Goal: Transaction & Acquisition: Purchase product/service

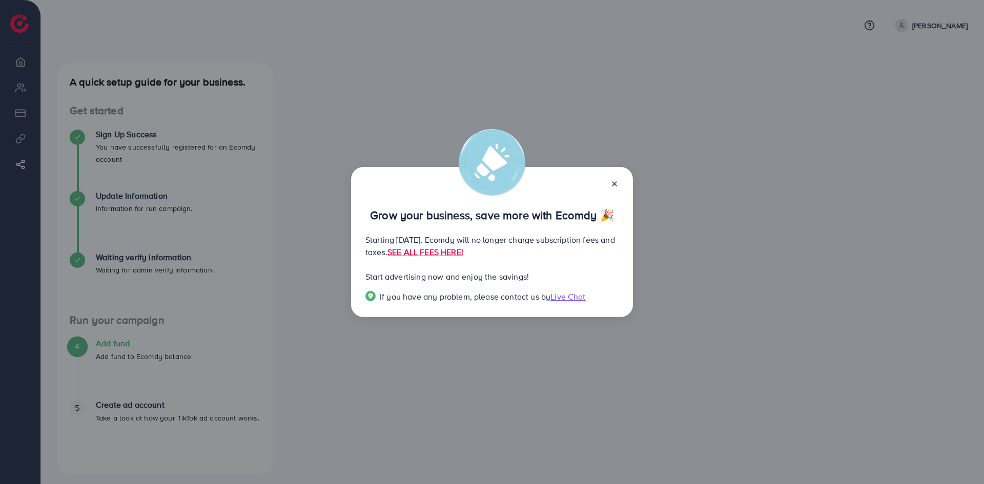
click at [613, 185] on line at bounding box center [615, 184] width 4 height 4
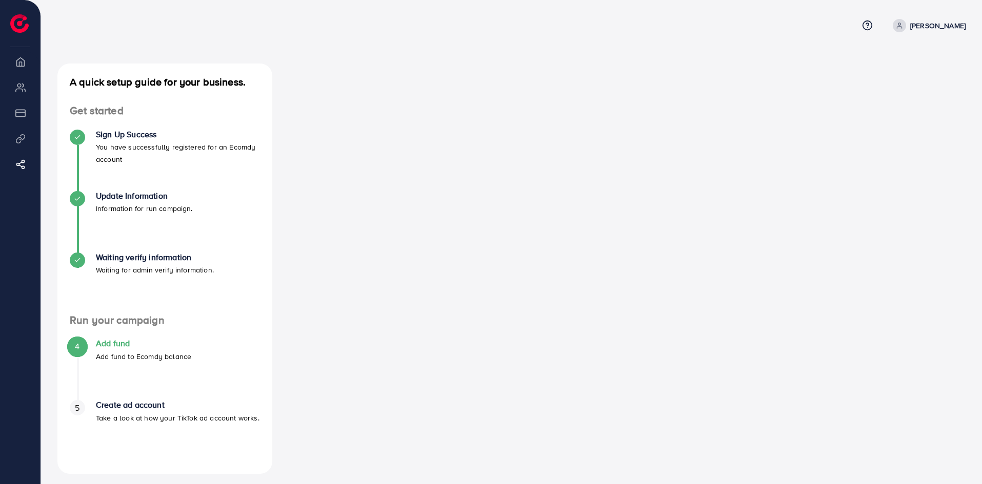
click at [484, 186] on div at bounding box center [511, 269] width 462 height 411
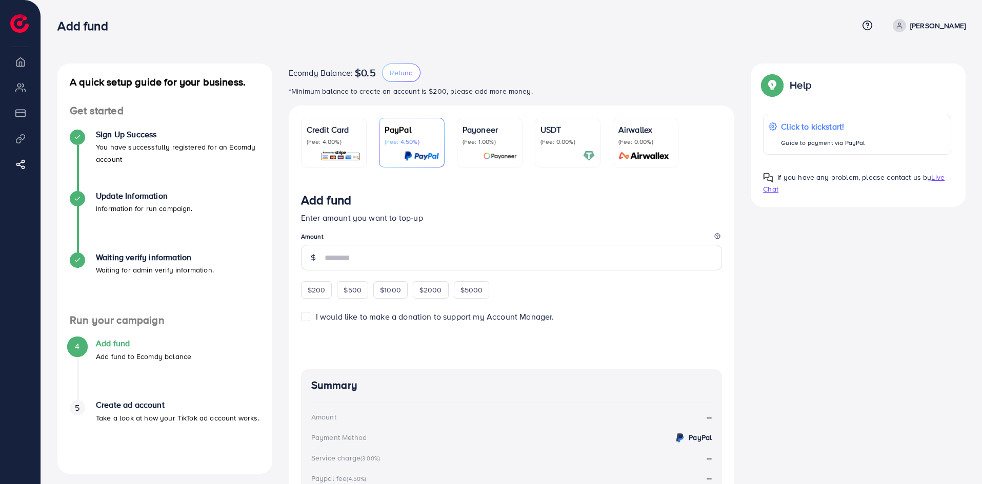
drag, startPoint x: 350, startPoint y: 140, endPoint x: 372, endPoint y: 147, distance: 23.4
click at [351, 142] on p "(Fee: 4.00%)" at bounding box center [334, 142] width 54 height 8
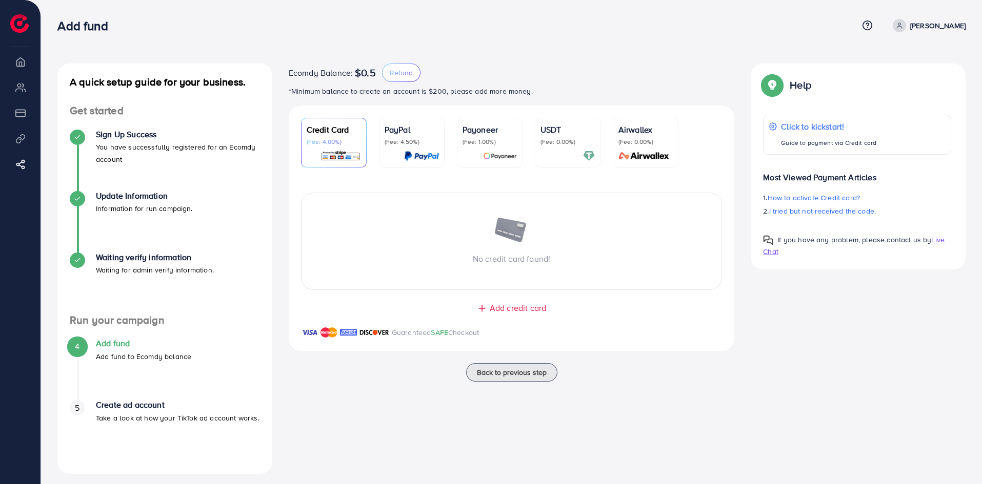
click at [387, 138] on div "PayPal (Fee: 4.50%)" at bounding box center [412, 135] width 54 height 23
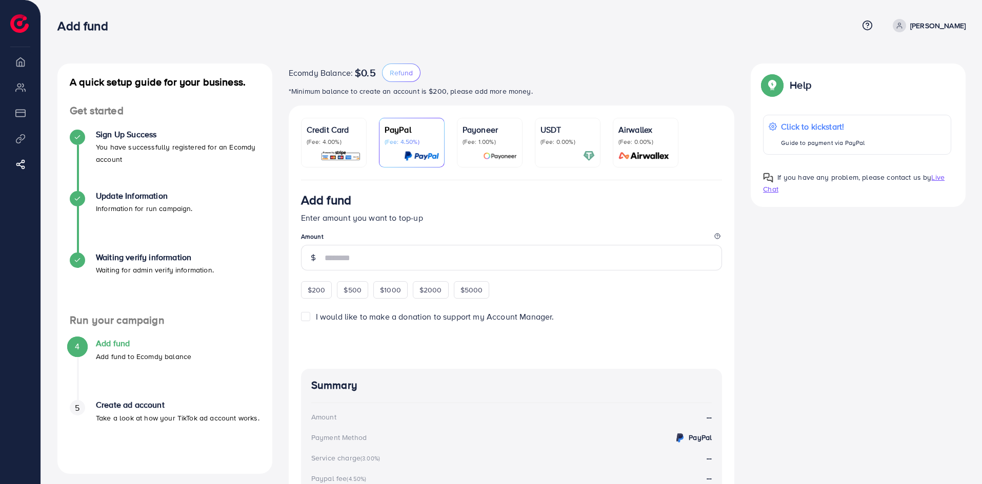
drag, startPoint x: 356, startPoint y: 131, endPoint x: 355, endPoint y: 157, distance: 26.2
click at [355, 130] on p "Credit Card" at bounding box center [334, 130] width 54 height 12
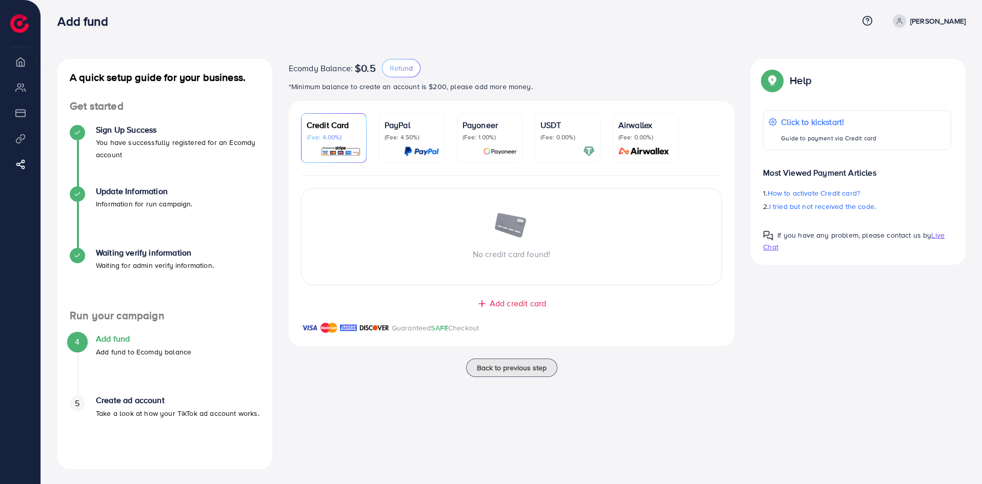
scroll to position [6, 0]
click at [22, 117] on li "Payment" at bounding box center [20, 113] width 41 height 21
click at [22, 84] on li "My ad accounts" at bounding box center [20, 87] width 41 height 21
click at [17, 62] on li "Overview" at bounding box center [20, 61] width 41 height 21
click at [513, 371] on span "Back to previous step" at bounding box center [512, 366] width 70 height 10
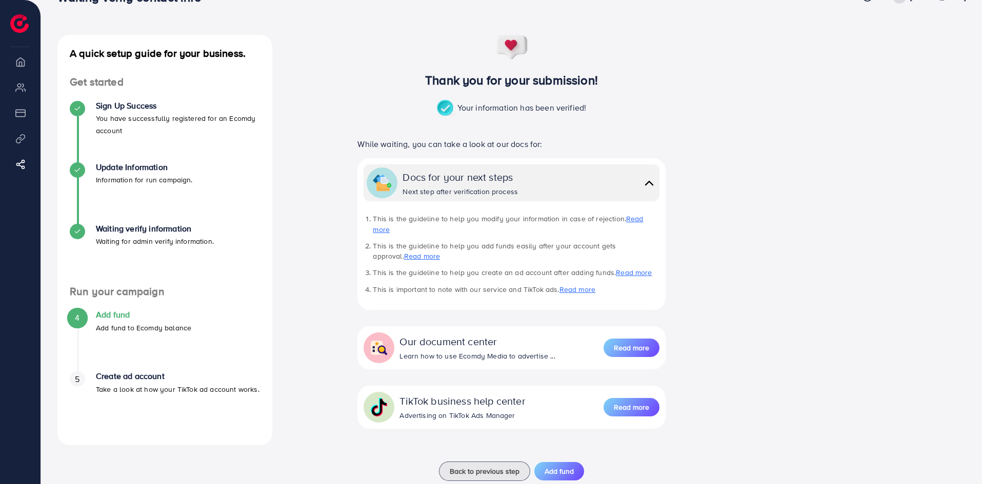
scroll to position [44, 0]
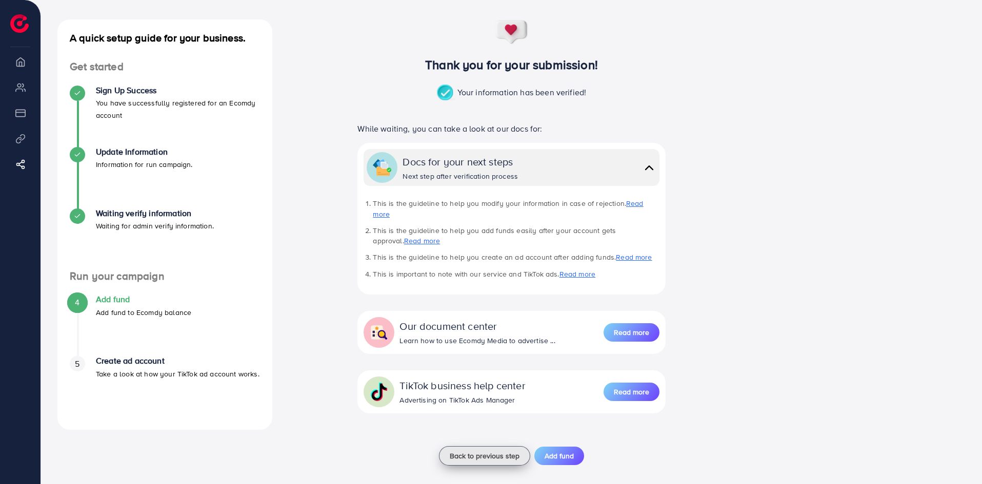
click at [501, 451] on span "Back to previous step" at bounding box center [485, 456] width 70 height 10
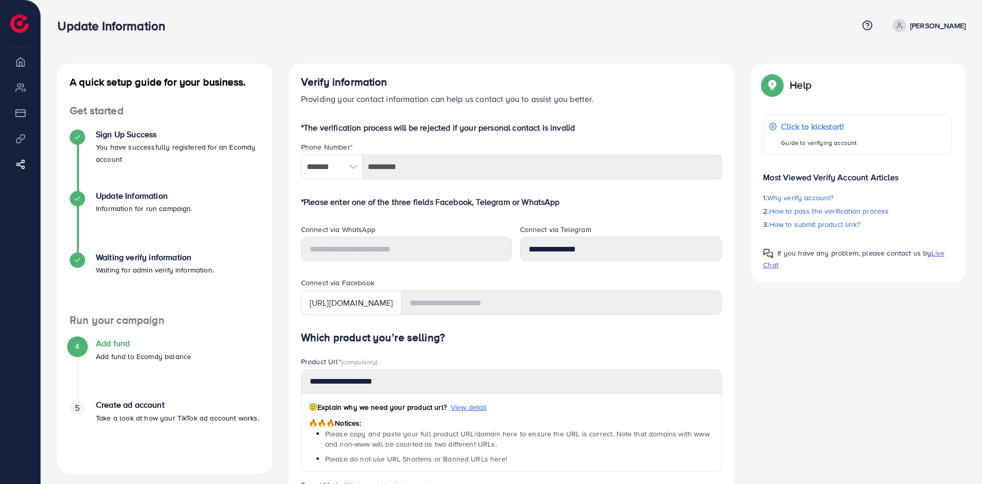
click at [778, 106] on div "Help Click to kickstart! Guide to verifying account Most Viewed Verify Account …" at bounding box center [858, 173] width 215 height 219
click at [920, 20] on p "[PERSON_NAME]" at bounding box center [937, 25] width 55 height 12
click at [8, 84] on li "My ad accounts" at bounding box center [20, 87] width 41 height 21
click at [14, 56] on li "Overview" at bounding box center [20, 61] width 41 height 21
click at [15, 57] on li "Overview" at bounding box center [20, 61] width 41 height 21
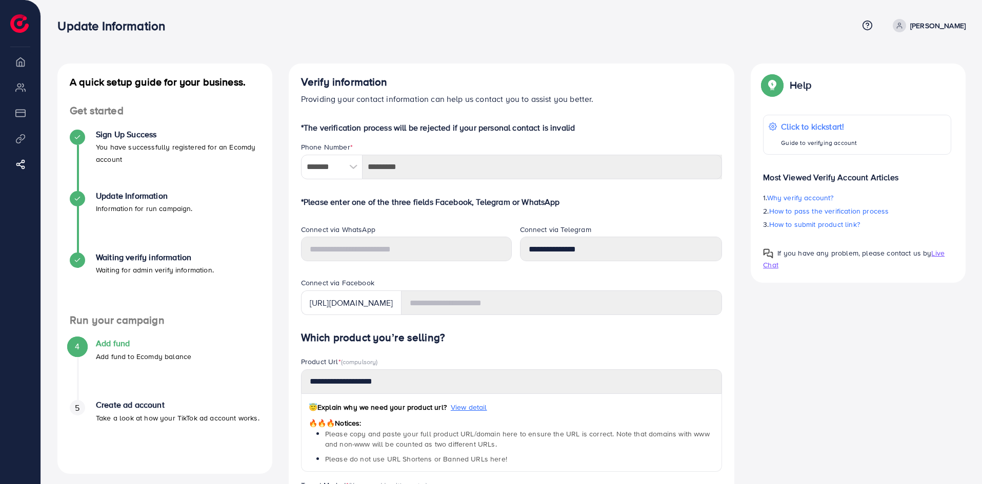
drag, startPoint x: 15, startPoint y: 57, endPoint x: 13, endPoint y: 72, distance: 14.9
click at [14, 63] on li "Overview" at bounding box center [20, 61] width 41 height 21
click at [97, 342] on h4 "Add fund" at bounding box center [143, 344] width 95 height 10
click at [77, 346] on span "4" at bounding box center [77, 347] width 5 height 12
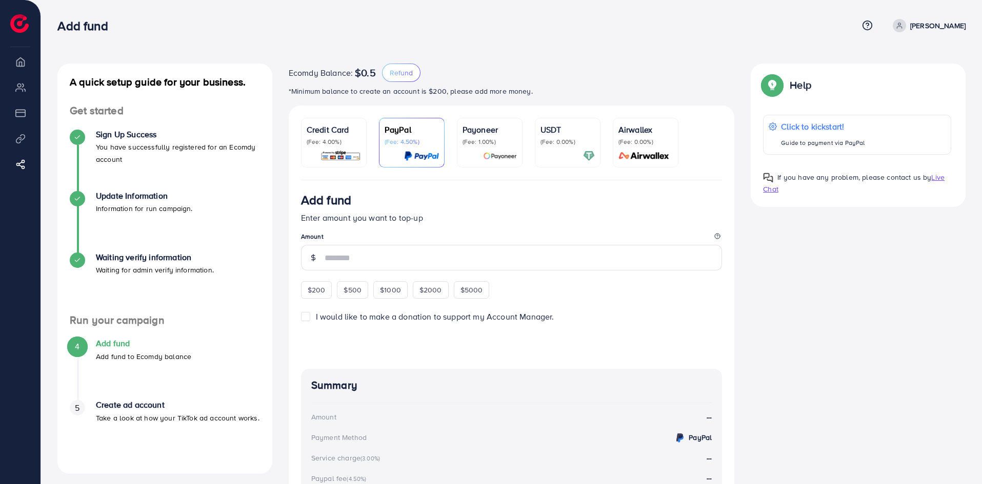
click at [83, 410] on div "5" at bounding box center [77, 407] width 15 height 15
click at [640, 154] on img at bounding box center [643, 156] width 57 height 12
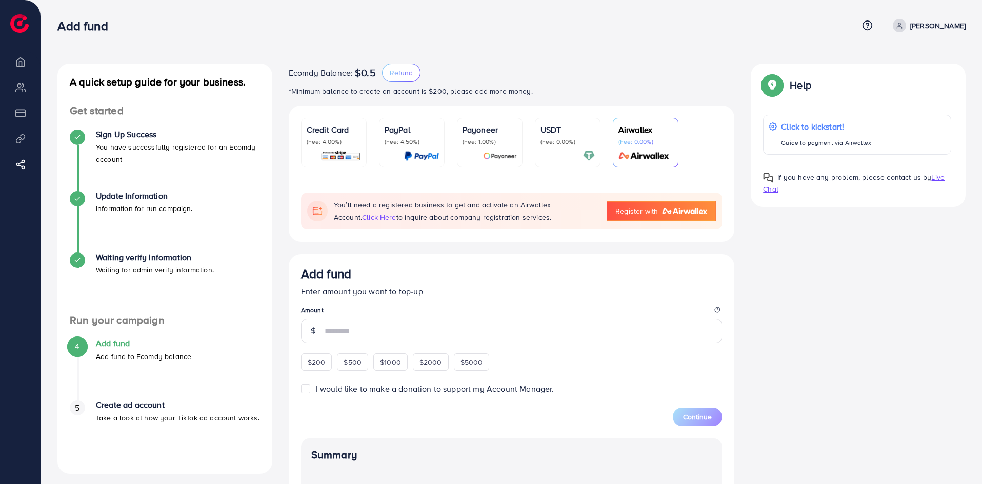
click at [413, 138] on div "PayPal (Fee: 4.50%)" at bounding box center [412, 135] width 54 height 23
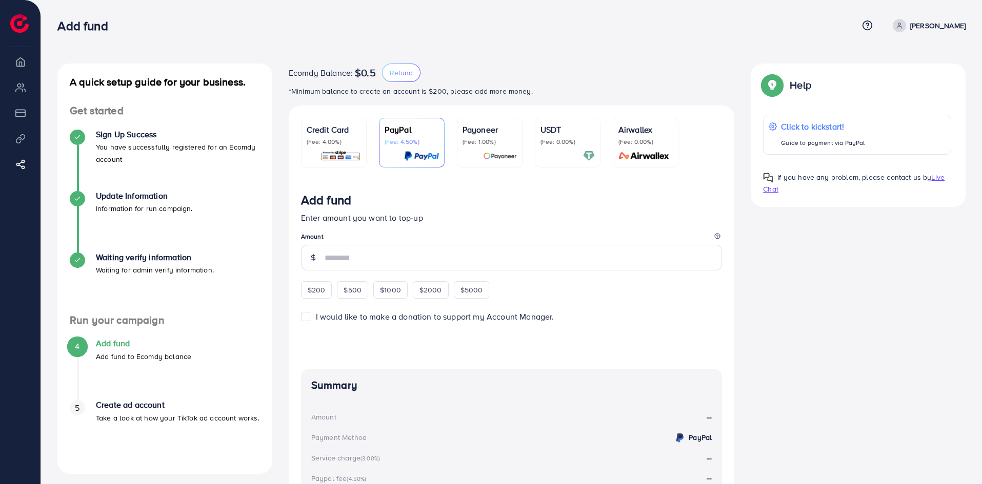
click at [341, 134] on p "Credit Card" at bounding box center [334, 130] width 54 height 12
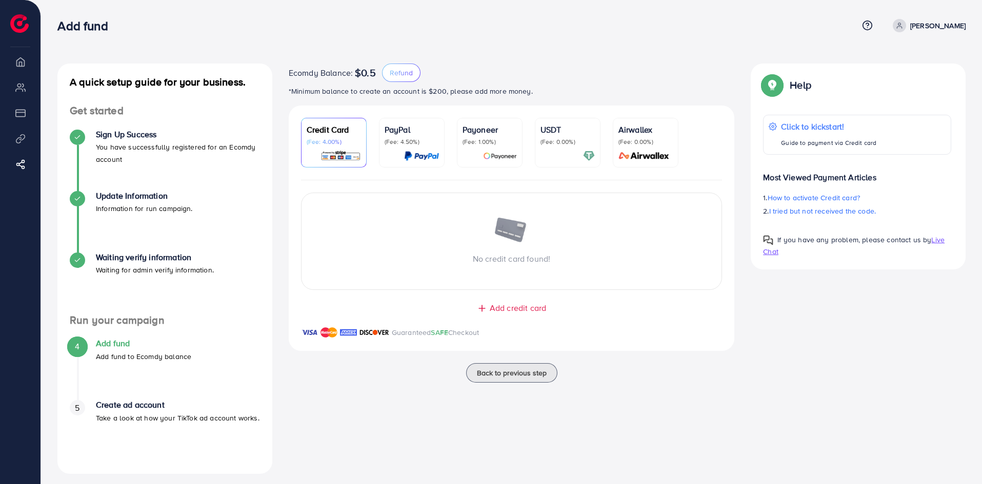
click at [417, 131] on p "PayPal" at bounding box center [412, 130] width 54 height 12
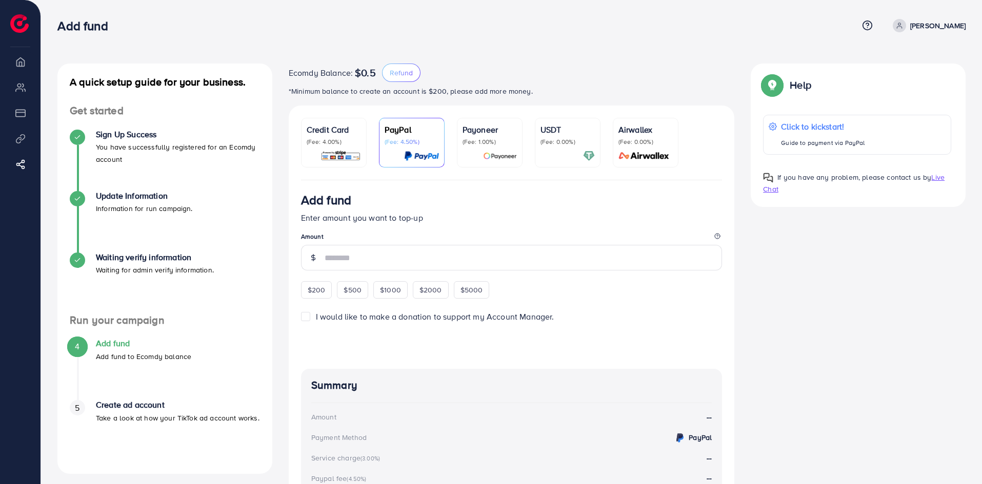
click at [330, 149] on div "Credit Card (Fee: 4.00%)" at bounding box center [334, 143] width 54 height 38
